Goal: Task Accomplishment & Management: Use online tool/utility

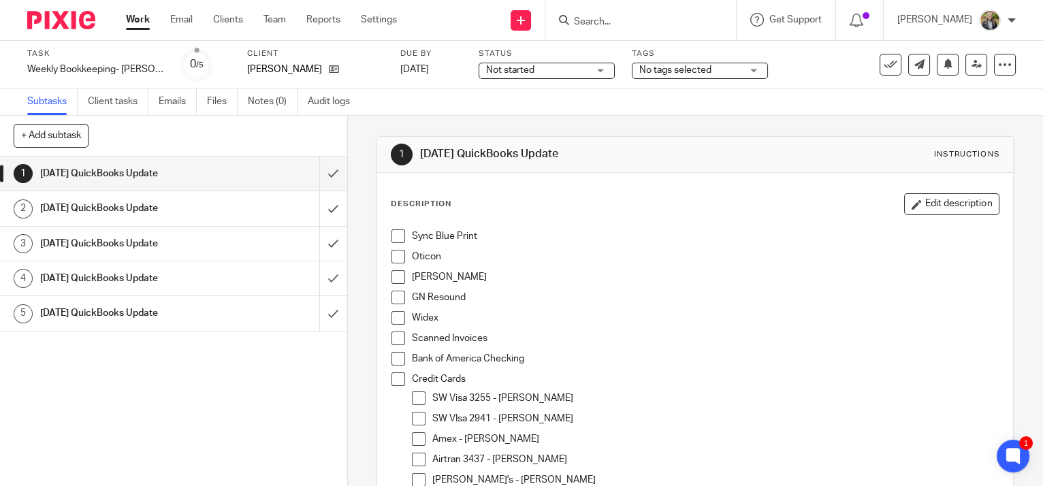
click at [393, 232] on span at bounding box center [398, 236] width 14 height 14
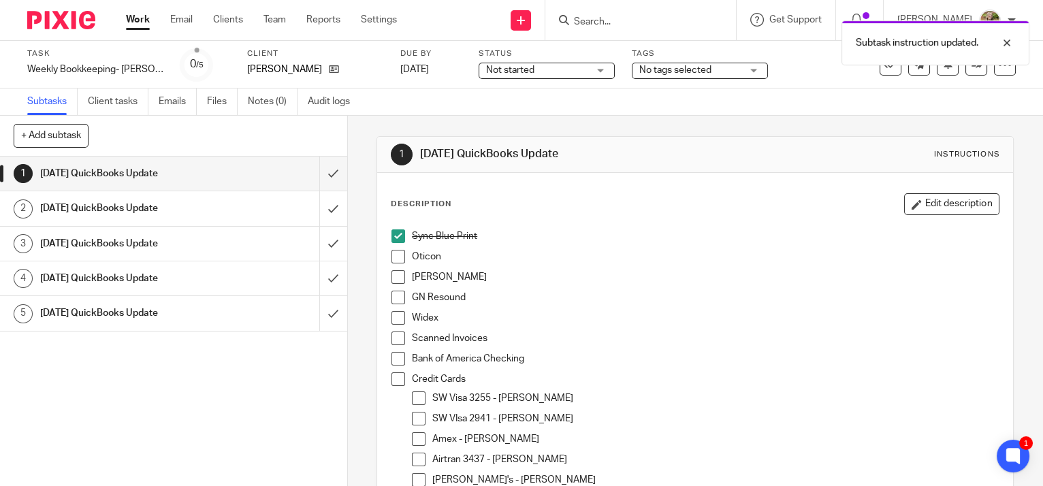
scroll to position [247, 0]
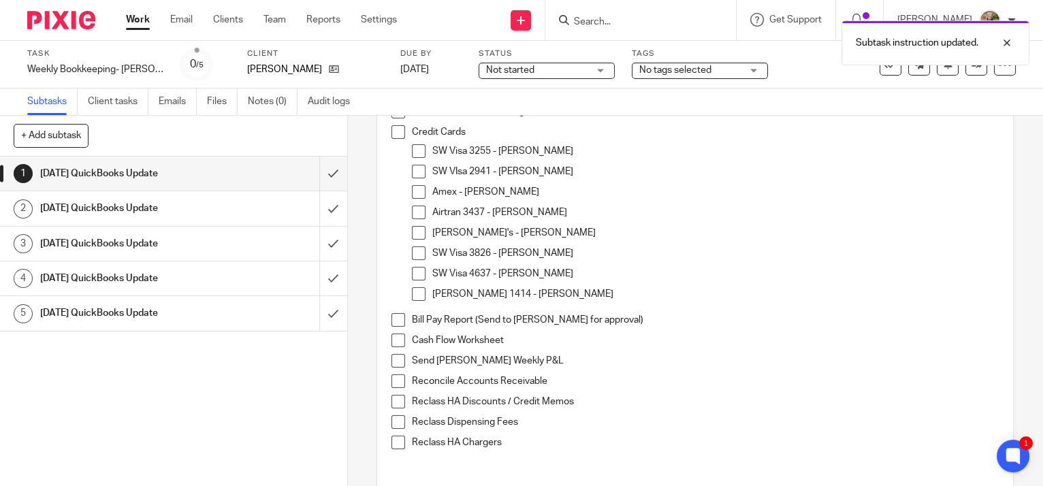
click at [392, 380] on span at bounding box center [398, 381] width 14 height 14
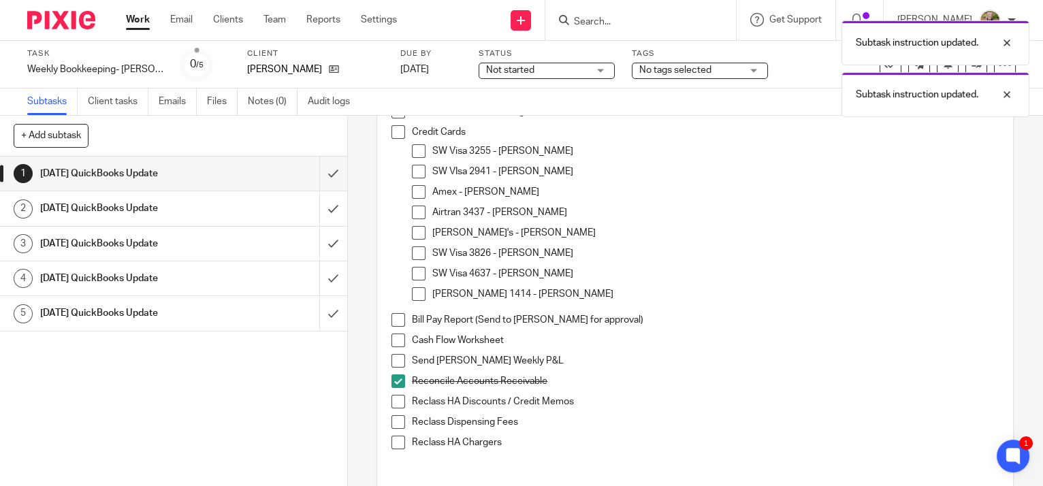
click at [142, 19] on link "Work" at bounding box center [138, 20] width 24 height 14
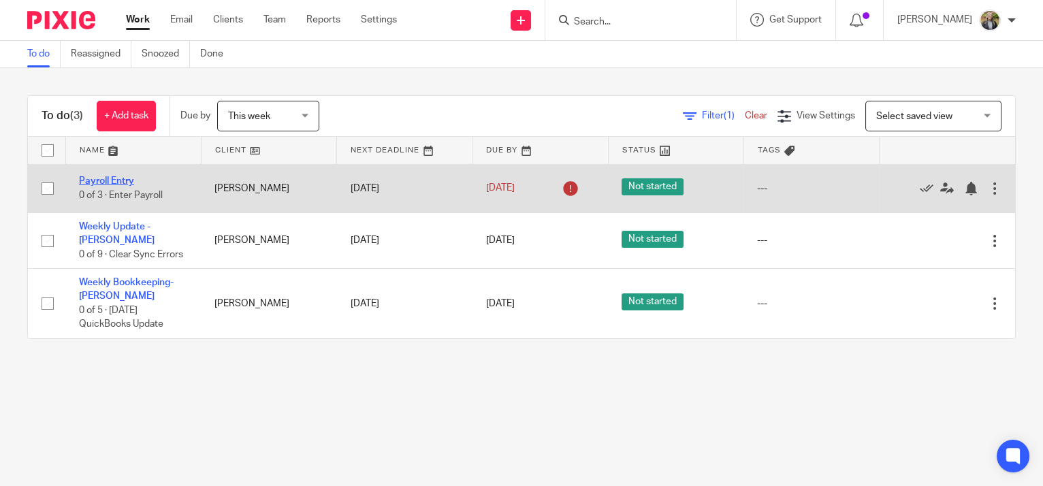
click at [119, 178] on link "Payroll Entry" at bounding box center [106, 181] width 55 height 10
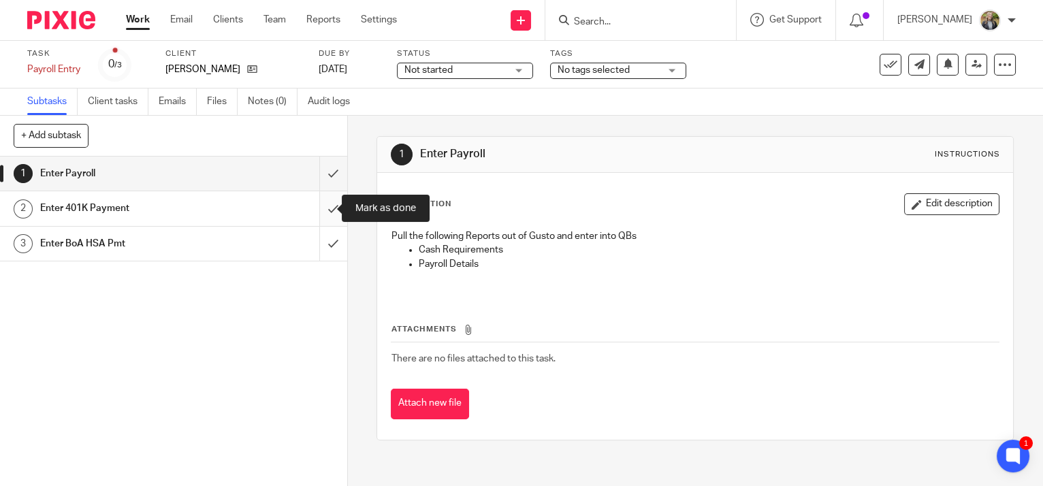
click at [317, 209] on input "submit" at bounding box center [173, 208] width 347 height 34
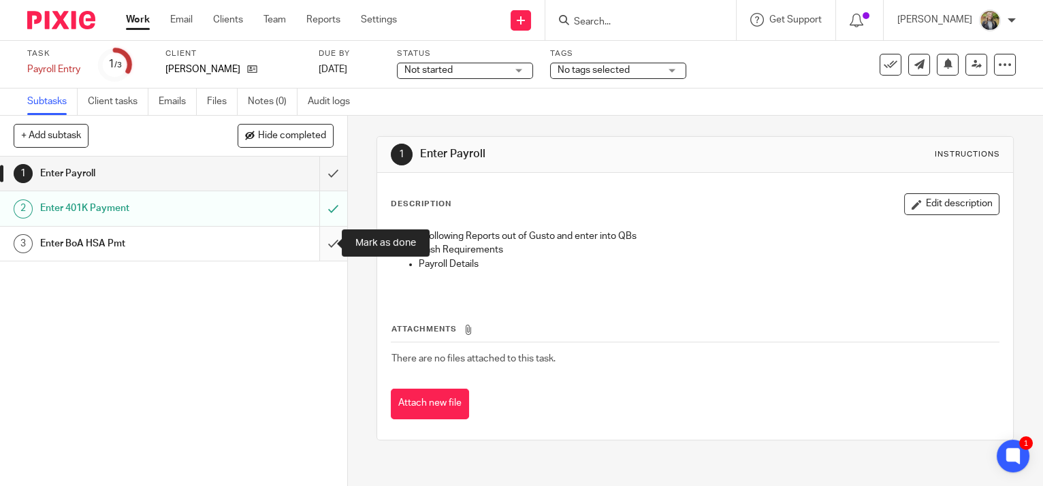
click at [322, 240] on input "submit" at bounding box center [173, 244] width 347 height 34
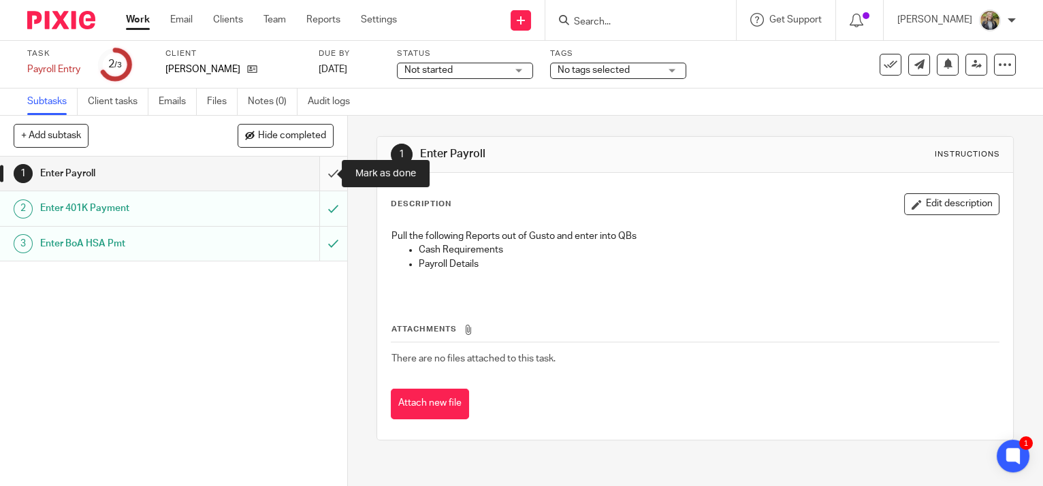
click at [321, 173] on input "submit" at bounding box center [173, 174] width 347 height 34
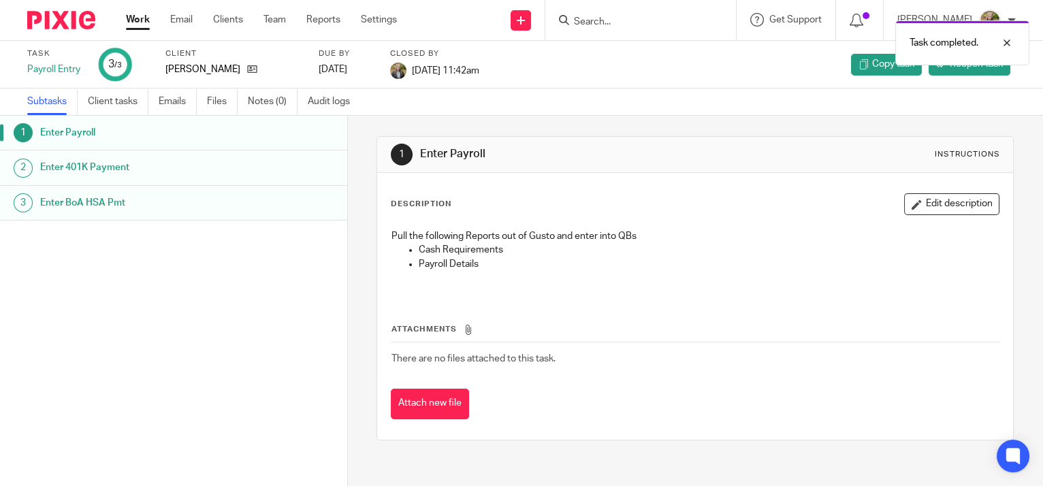
click at [139, 16] on link "Work" at bounding box center [138, 20] width 24 height 14
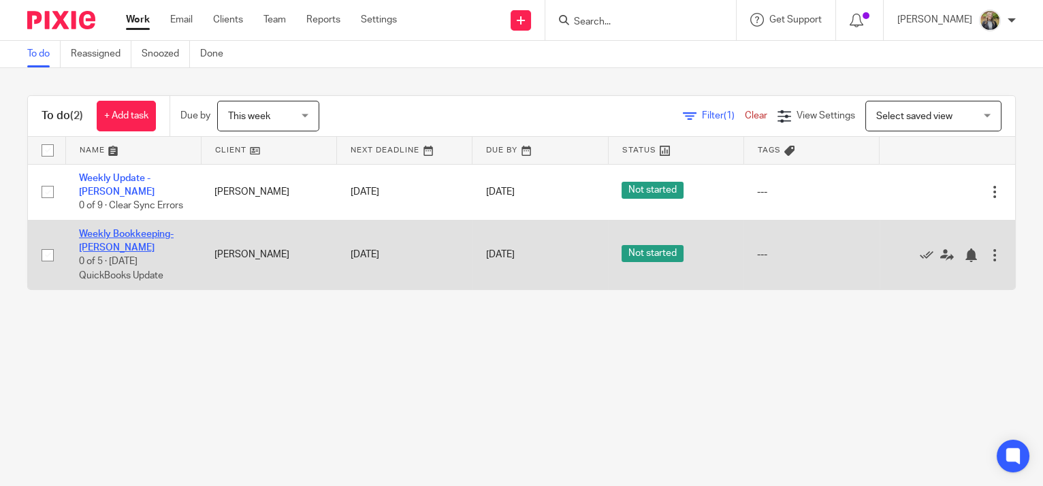
click at [125, 229] on link "Weekly Bookkeeping- [PERSON_NAME]" at bounding box center [126, 240] width 95 height 23
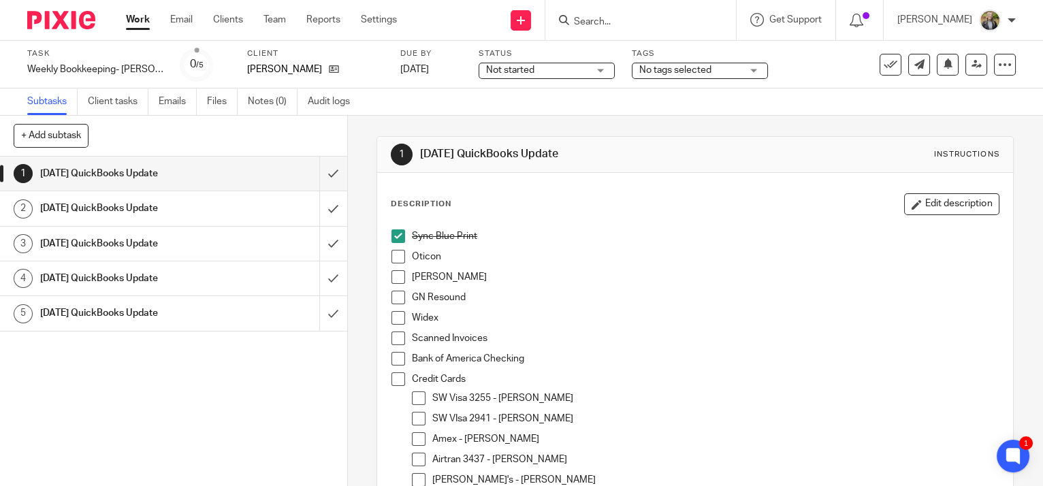
click at [395, 257] on span at bounding box center [398, 257] width 14 height 14
click at [396, 274] on span at bounding box center [398, 277] width 14 height 14
click at [391, 297] on span at bounding box center [398, 298] width 14 height 14
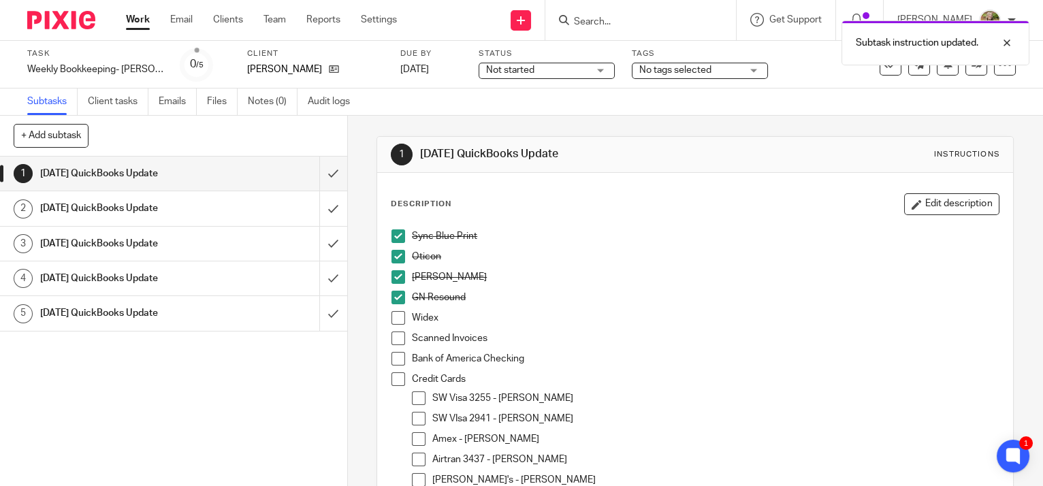
click at [391, 315] on span at bounding box center [398, 318] width 14 height 14
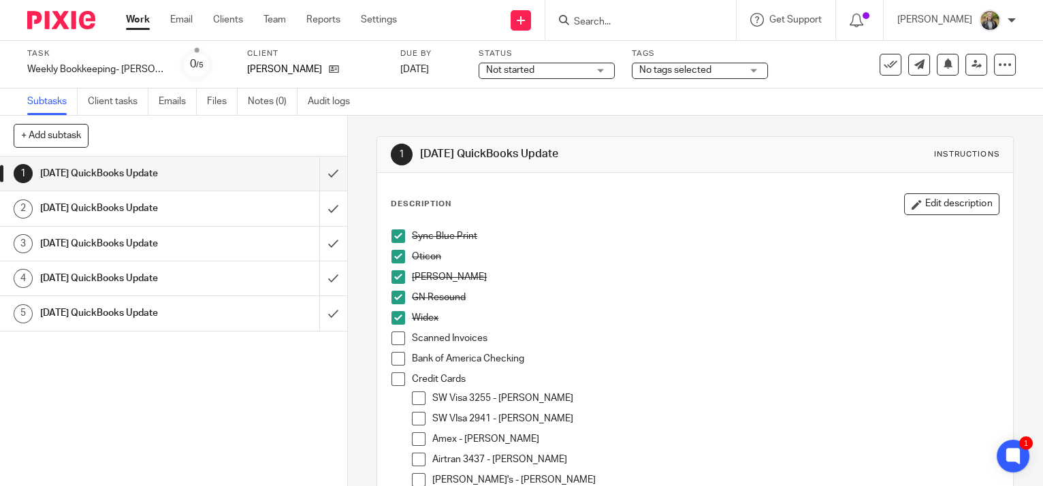
click at [894, 333] on p "Scanned Invoices" at bounding box center [705, 338] width 587 height 14
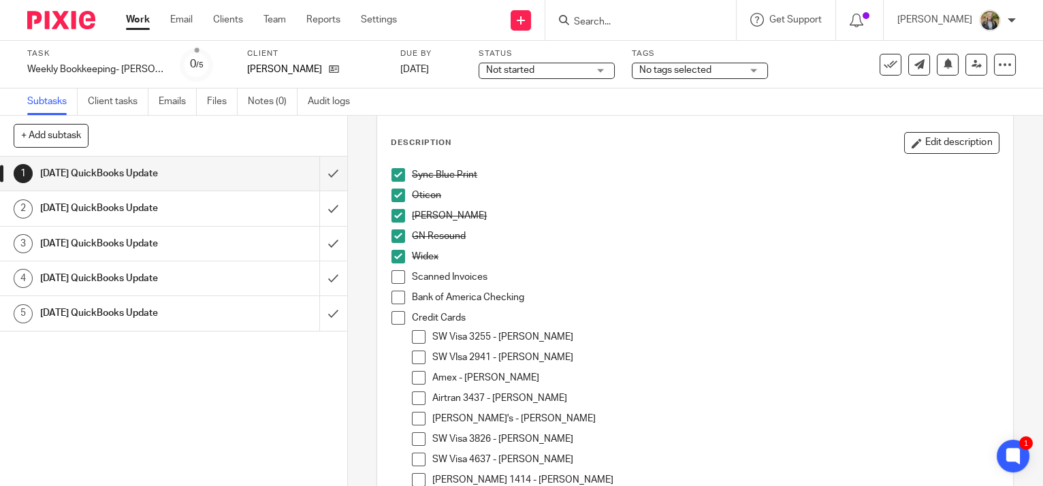
scroll to position [123, 0]
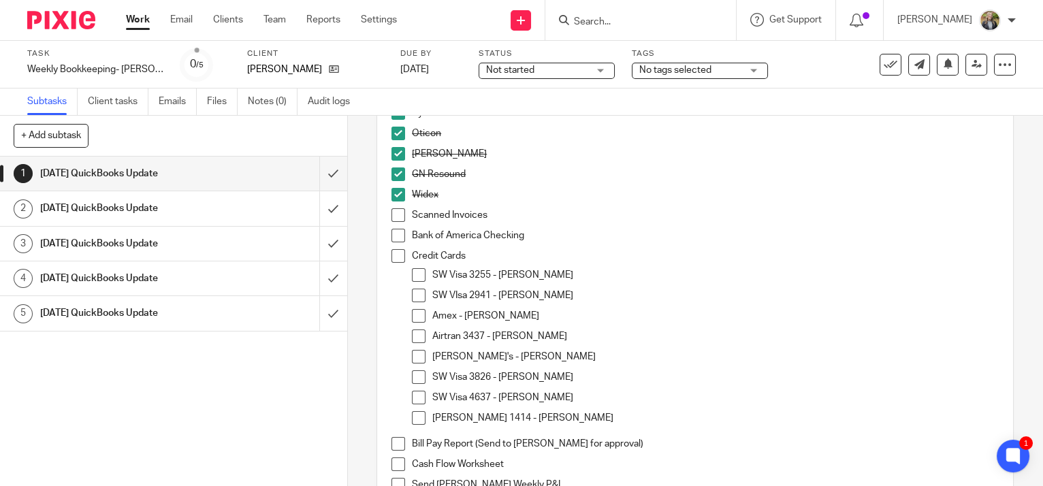
click at [412, 371] on span at bounding box center [419, 377] width 14 height 14
click at [391, 217] on span at bounding box center [398, 215] width 14 height 14
